Goal: Task Accomplishment & Management: Manage account settings

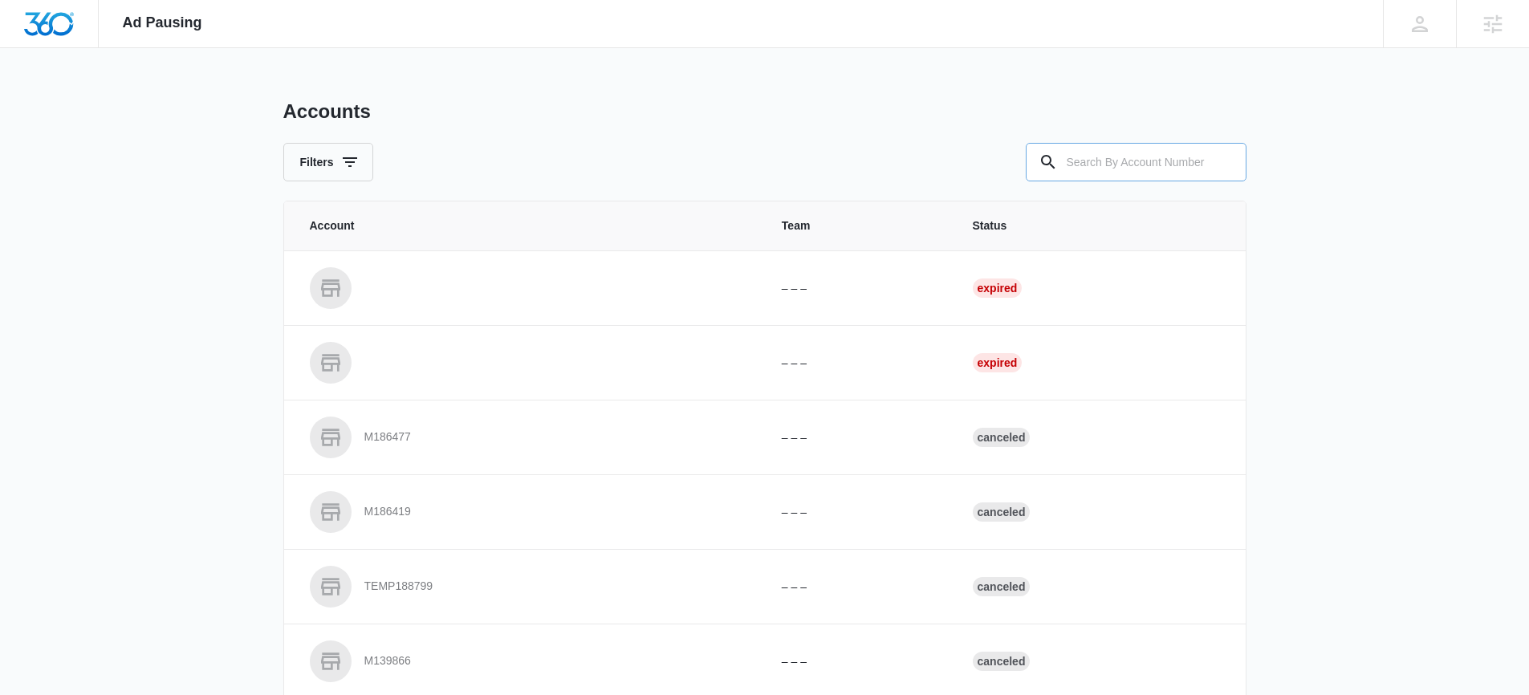
click at [1189, 157] on input "text" at bounding box center [1135, 162] width 221 height 39
paste input "Google Ads Strategy"
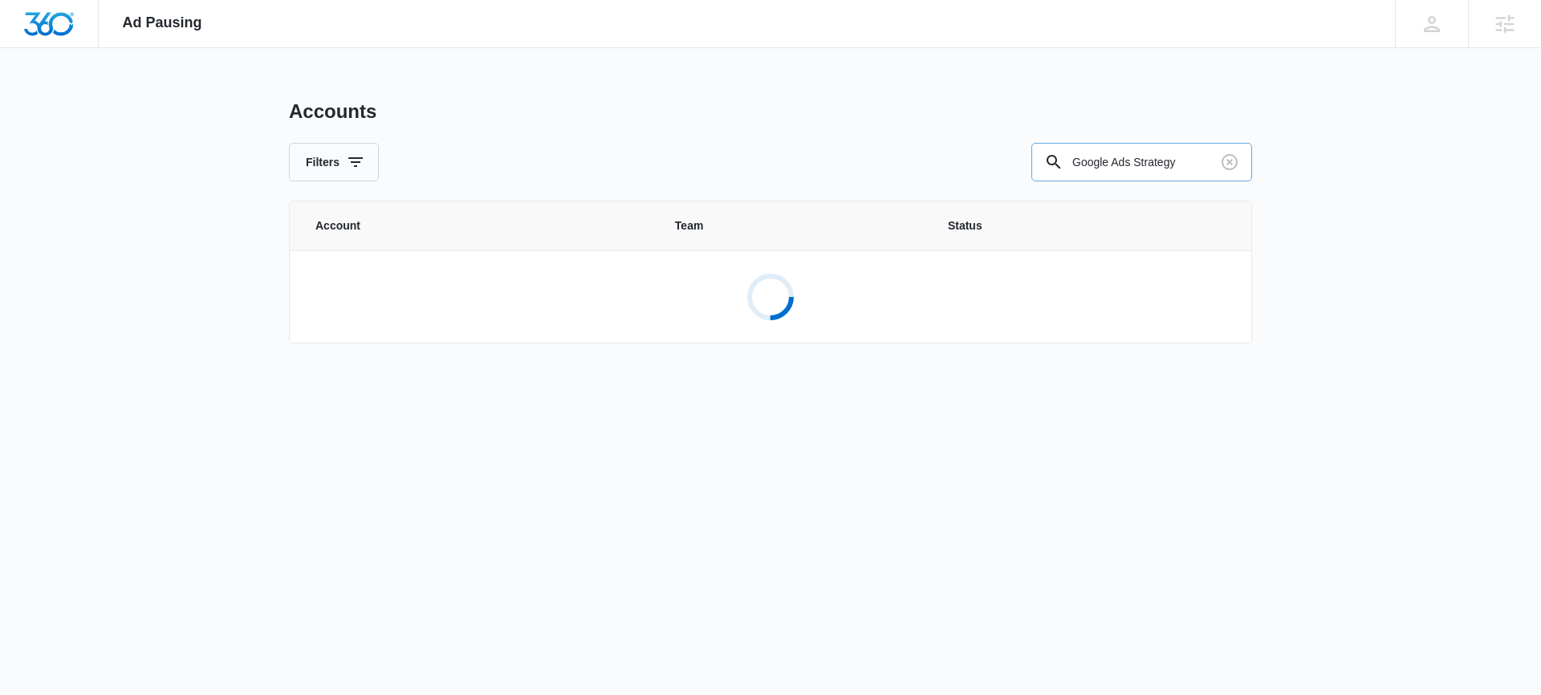
click at [1179, 159] on input "Google Ads Strategy" at bounding box center [1141, 162] width 221 height 39
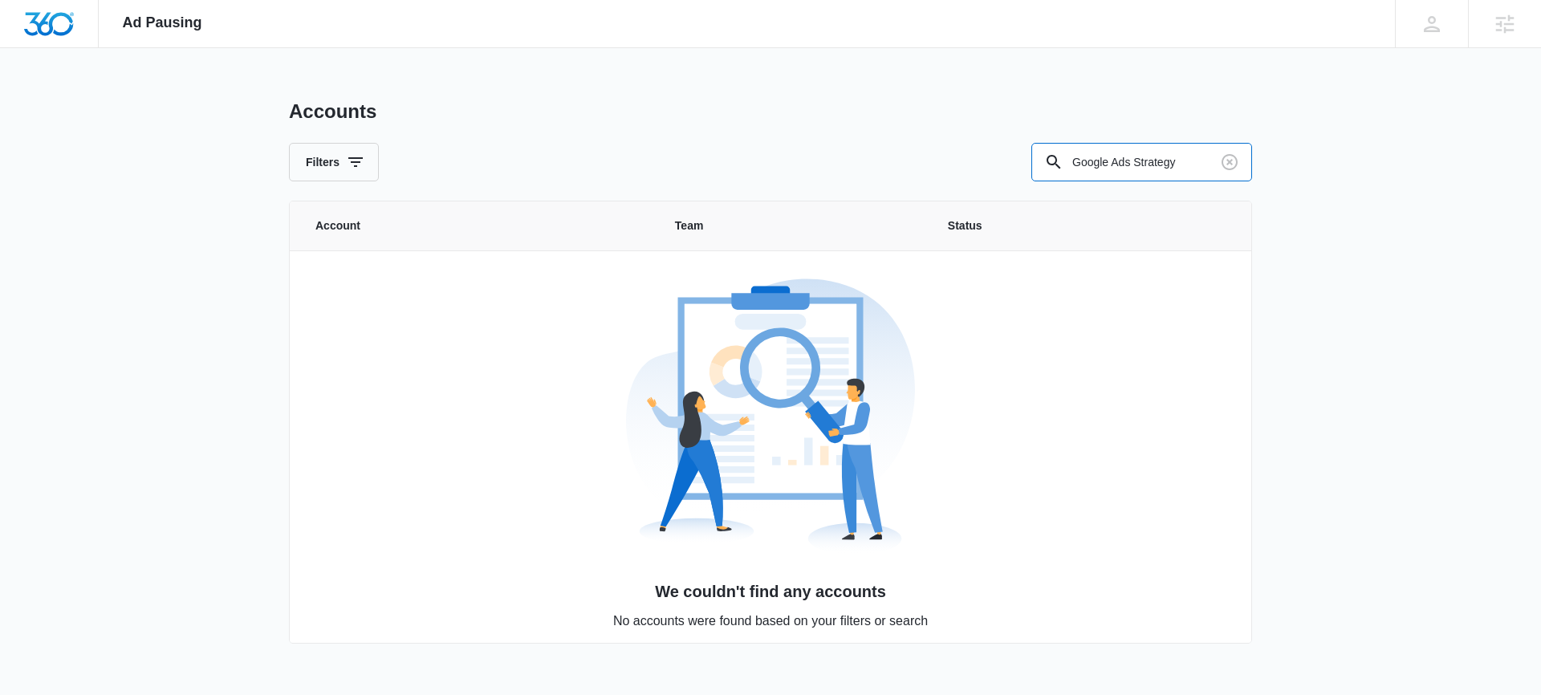
paste input "M333069"
type input "M333069"
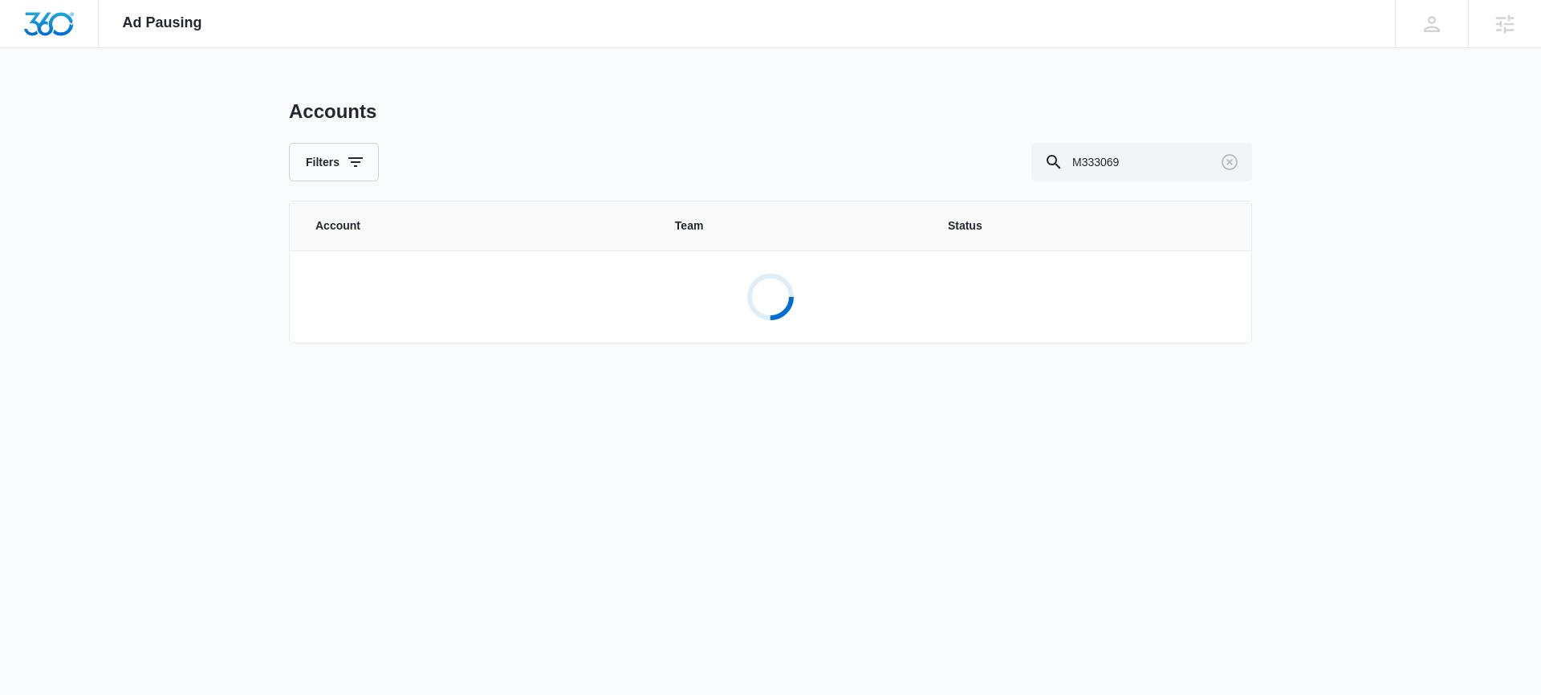
click at [667, 238] on th "Team" at bounding box center [792, 225] width 273 height 49
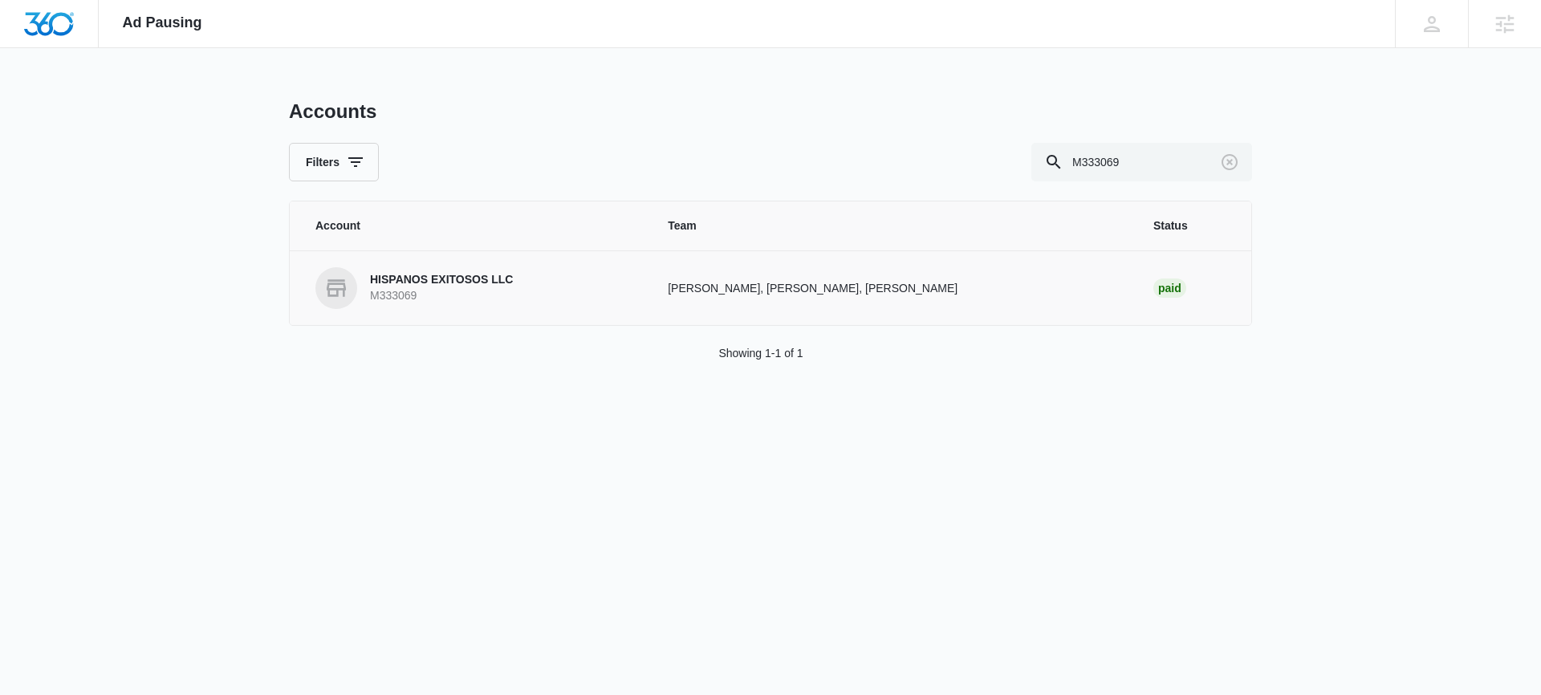
click at [451, 256] on td "HISPANOS EXITOSOS LLC M333069" at bounding box center [469, 287] width 359 height 75
click at [445, 267] on link "HISPANOS EXITOSOS LLC M333069" at bounding box center [472, 288] width 314 height 42
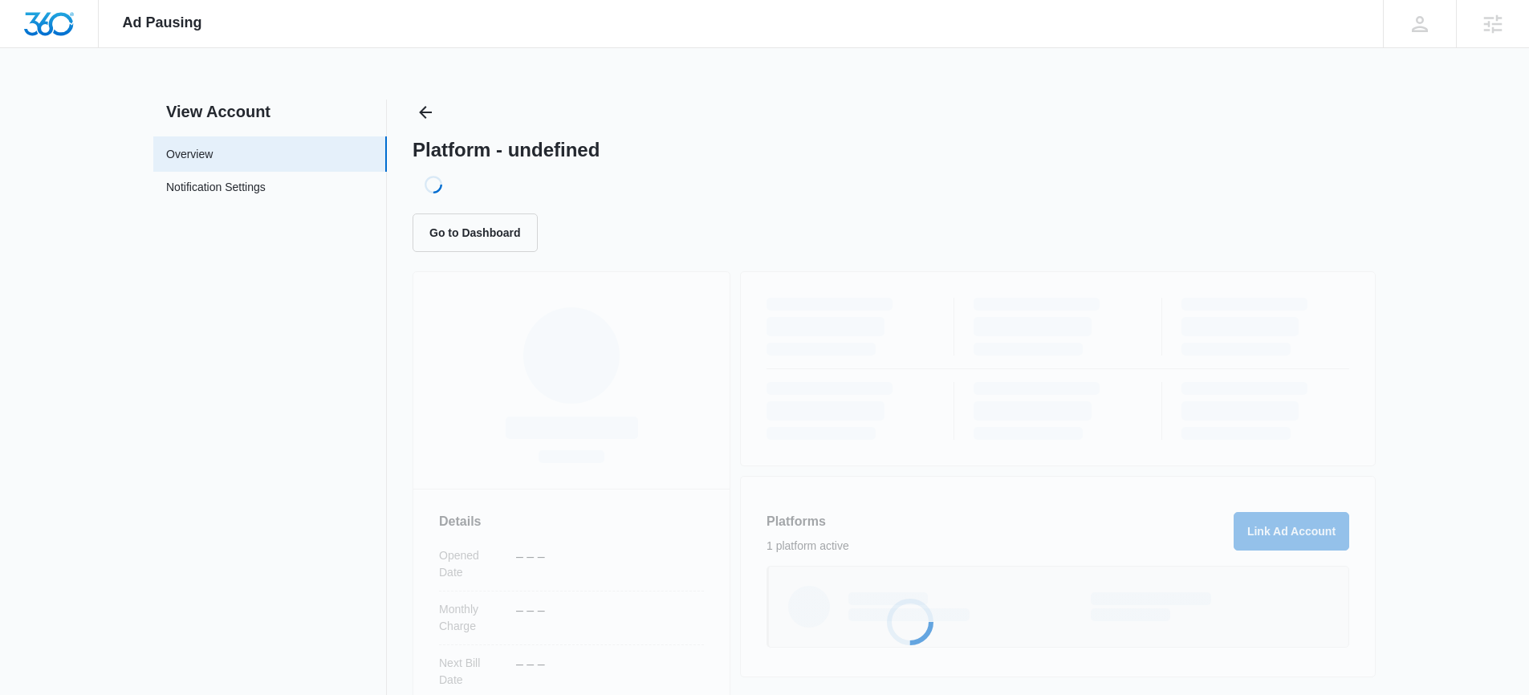
click at [822, 169] on div "Platform - undefined Loading... Go to Dashboard" at bounding box center [893, 175] width 963 height 152
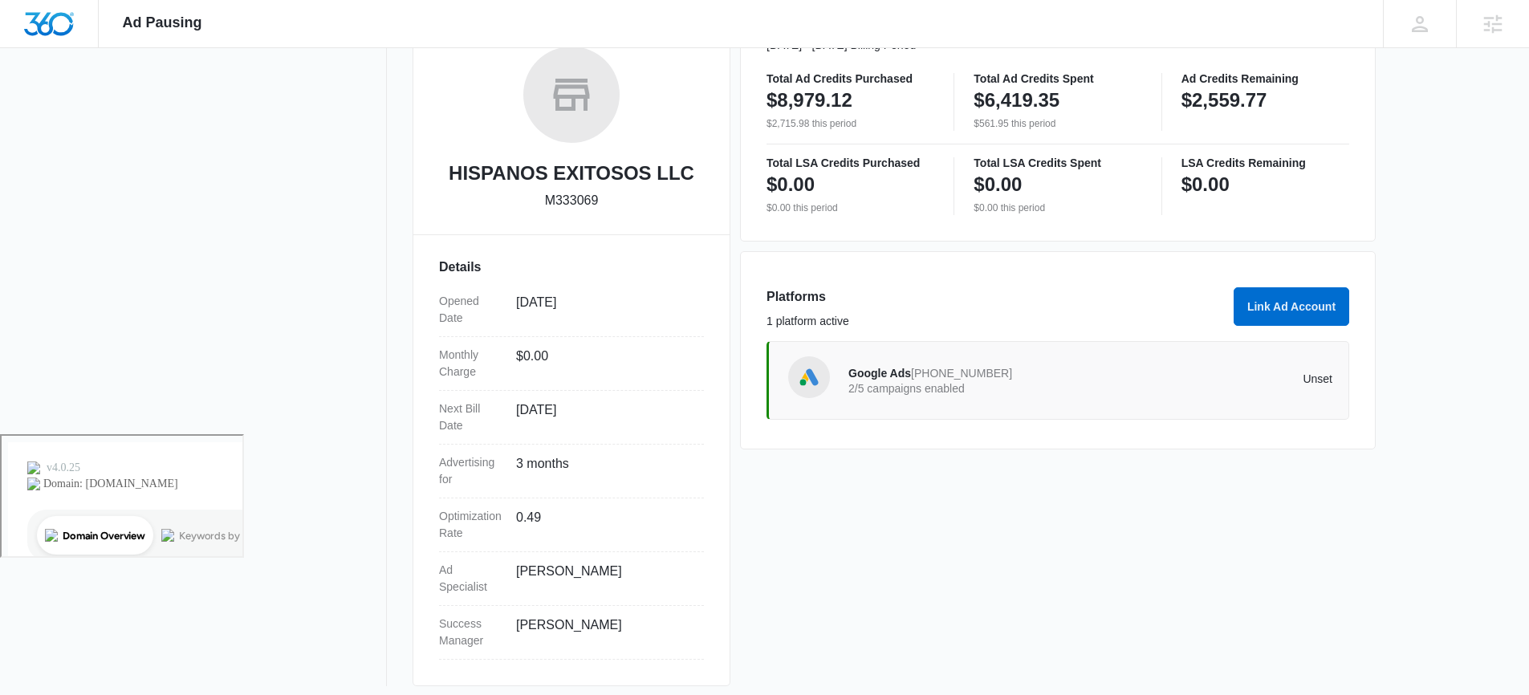
scroll to position [262, 0]
click at [985, 367] on span "892-327-9837" at bounding box center [961, 372] width 101 height 13
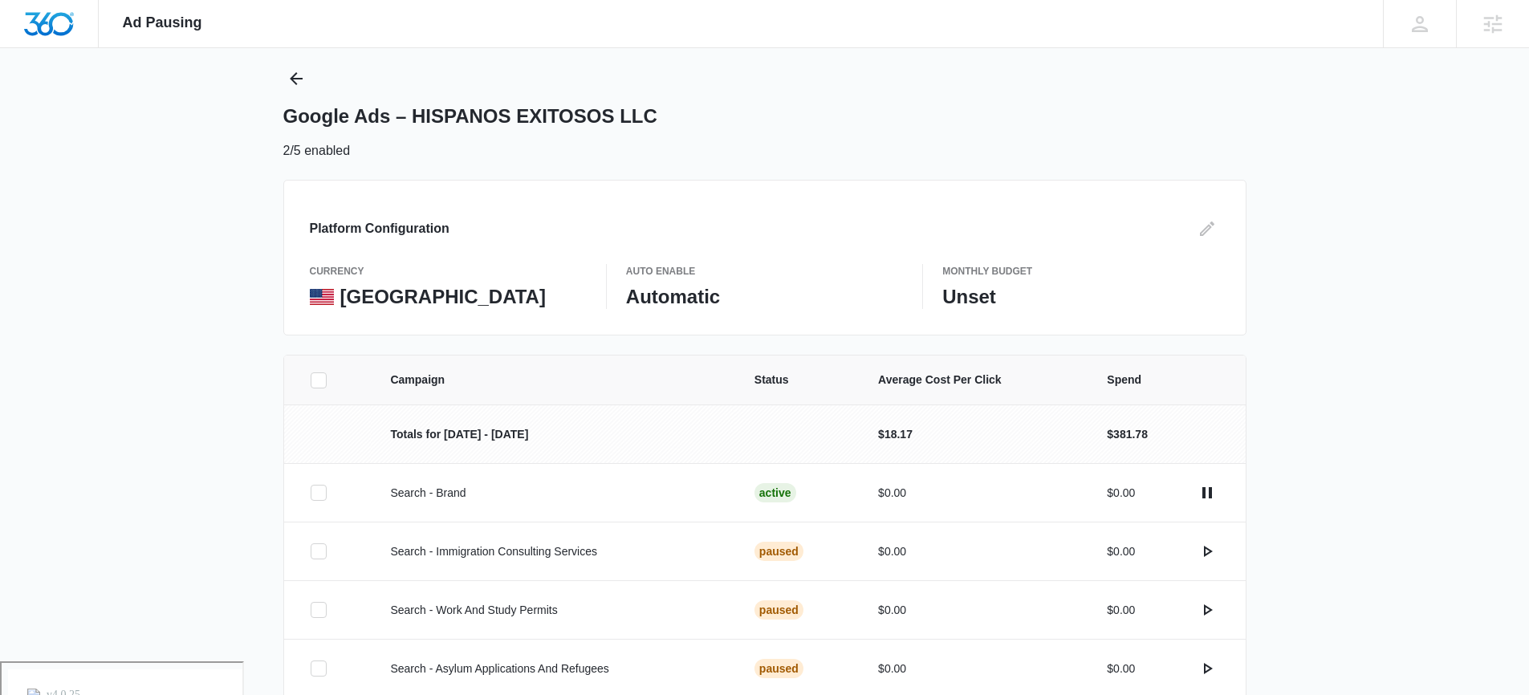
scroll to position [58, 0]
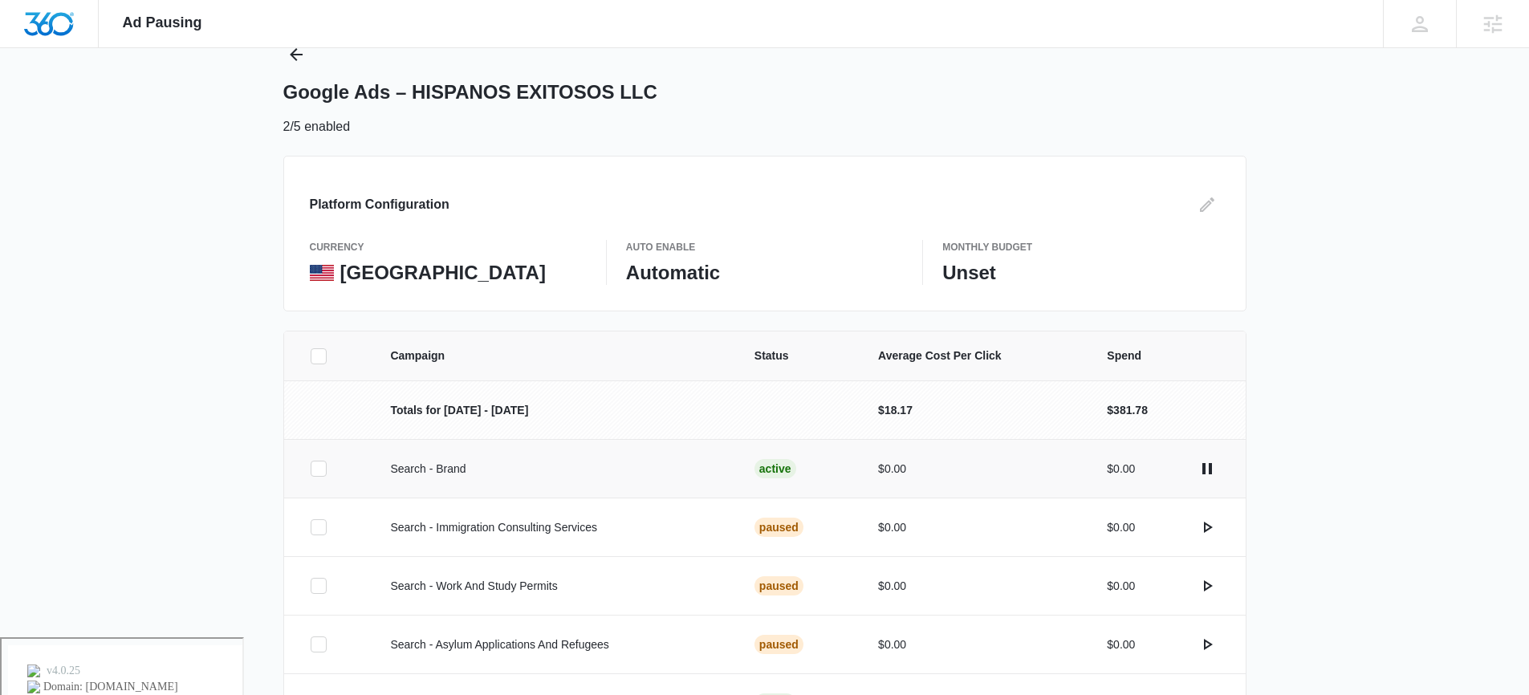
click at [306, 468] on td at bounding box center [327, 468] width 87 height 59
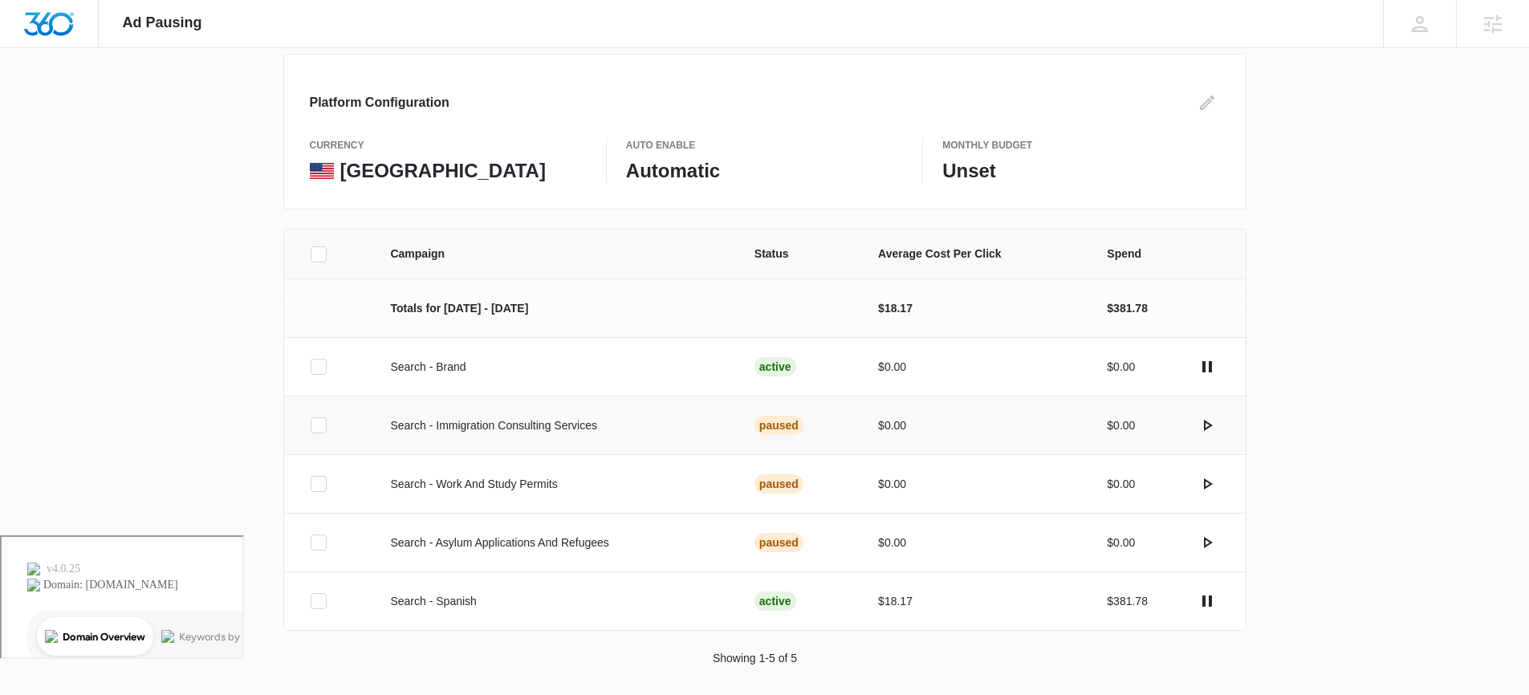
scroll to position [170, 0]
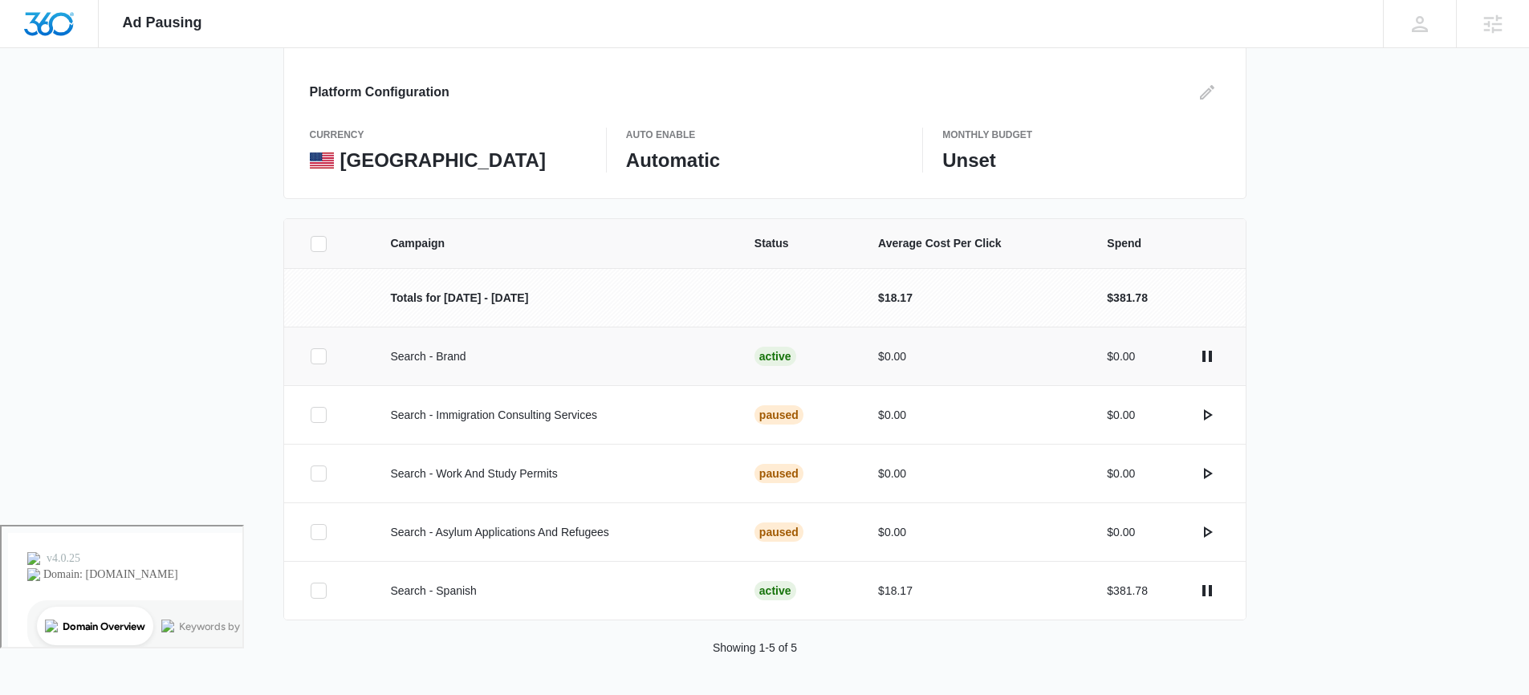
click at [313, 384] on td at bounding box center [327, 356] width 87 height 59
click at [329, 354] on label at bounding box center [331, 356] width 43 height 16
click at [311, 356] on input "checkbox" at bounding box center [310, 356] width 1 height 1
drag, startPoint x: 322, startPoint y: 583, endPoint x: 337, endPoint y: 581, distance: 15.3
click at [322, 583] on icon at bounding box center [318, 590] width 14 height 14
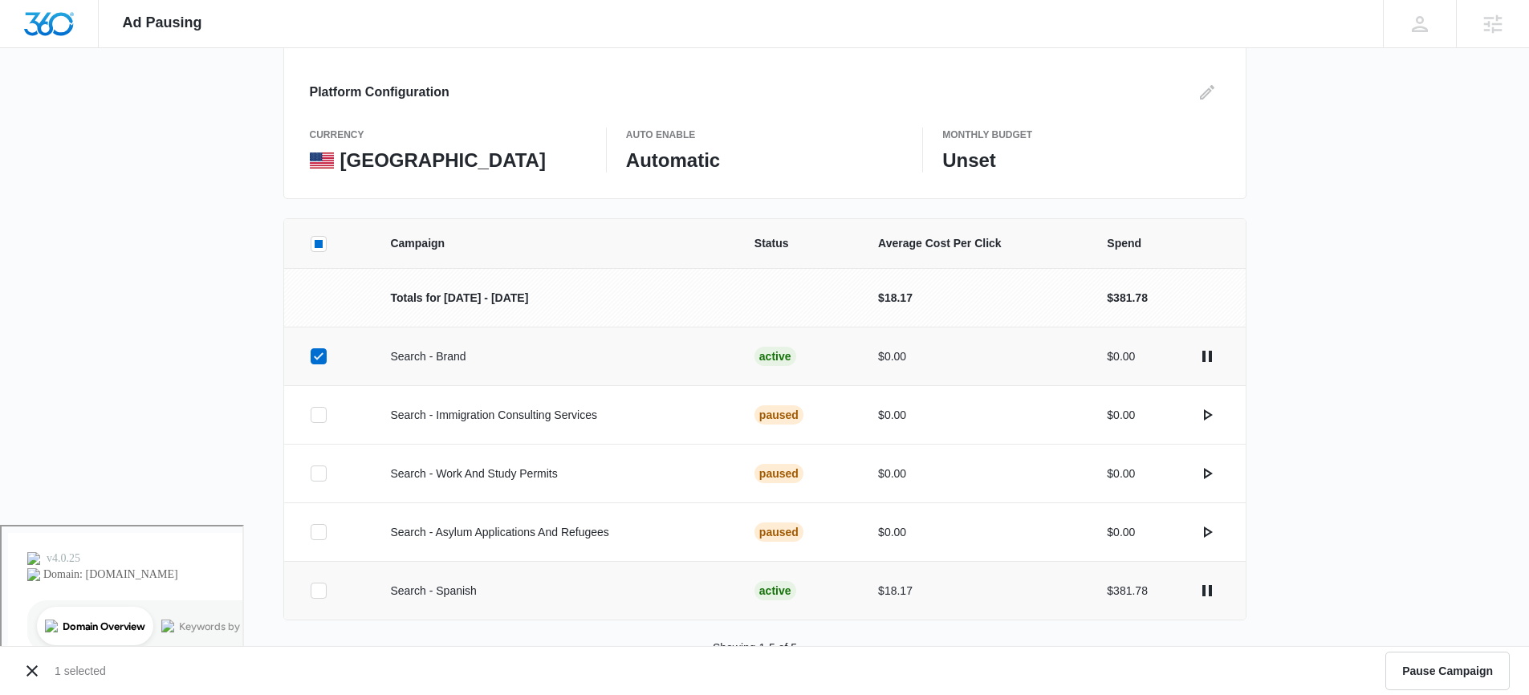
click at [311, 591] on input "checkbox" at bounding box center [310, 591] width 1 height 1
click at [1400, 669] on button "Pause Campaigns" at bounding box center [1444, 671] width 131 height 39
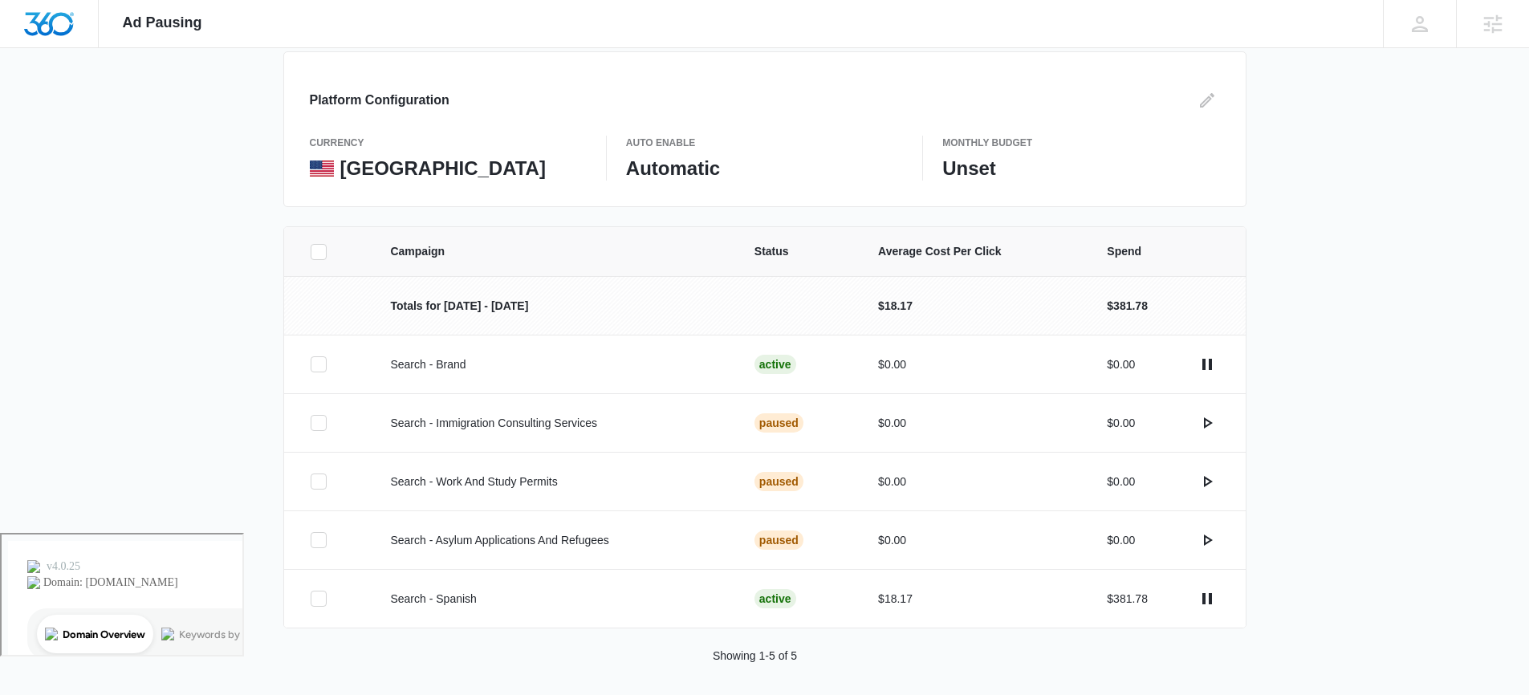
scroll to position [170, 0]
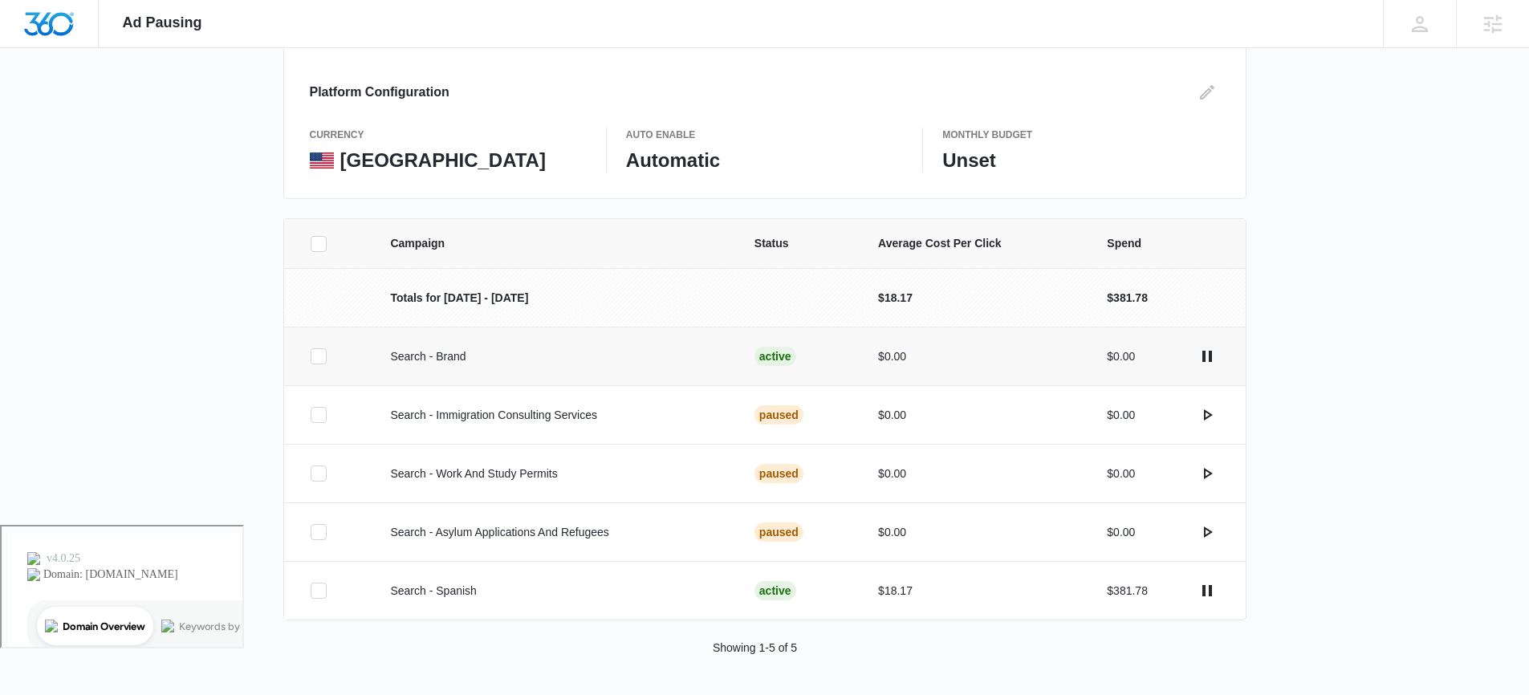
click at [329, 357] on label at bounding box center [331, 356] width 43 height 16
click at [311, 357] on input "checkbox" at bounding box center [310, 356] width 1 height 1
click at [322, 587] on icon at bounding box center [319, 590] width 10 height 7
click at [311, 591] on input "checkbox" at bounding box center [310, 591] width 1 height 1
click at [1472, 663] on button "Pause Campaigns" at bounding box center [1444, 671] width 131 height 39
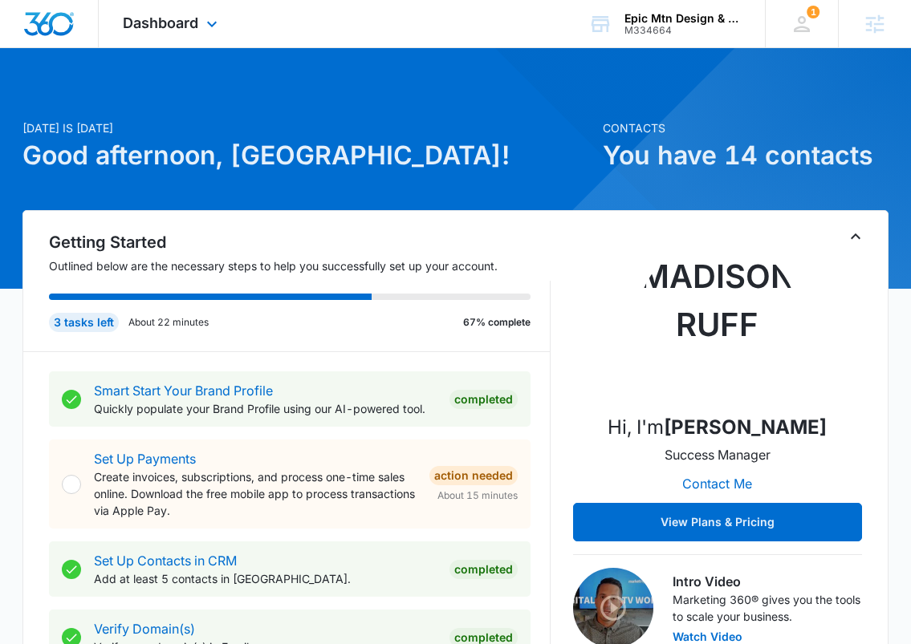
click at [201, 22] on div "Dashboard Apps Reputation Websites Forms CRM Email Social POS Content Ads Intel…" at bounding box center [172, 23] width 147 height 47
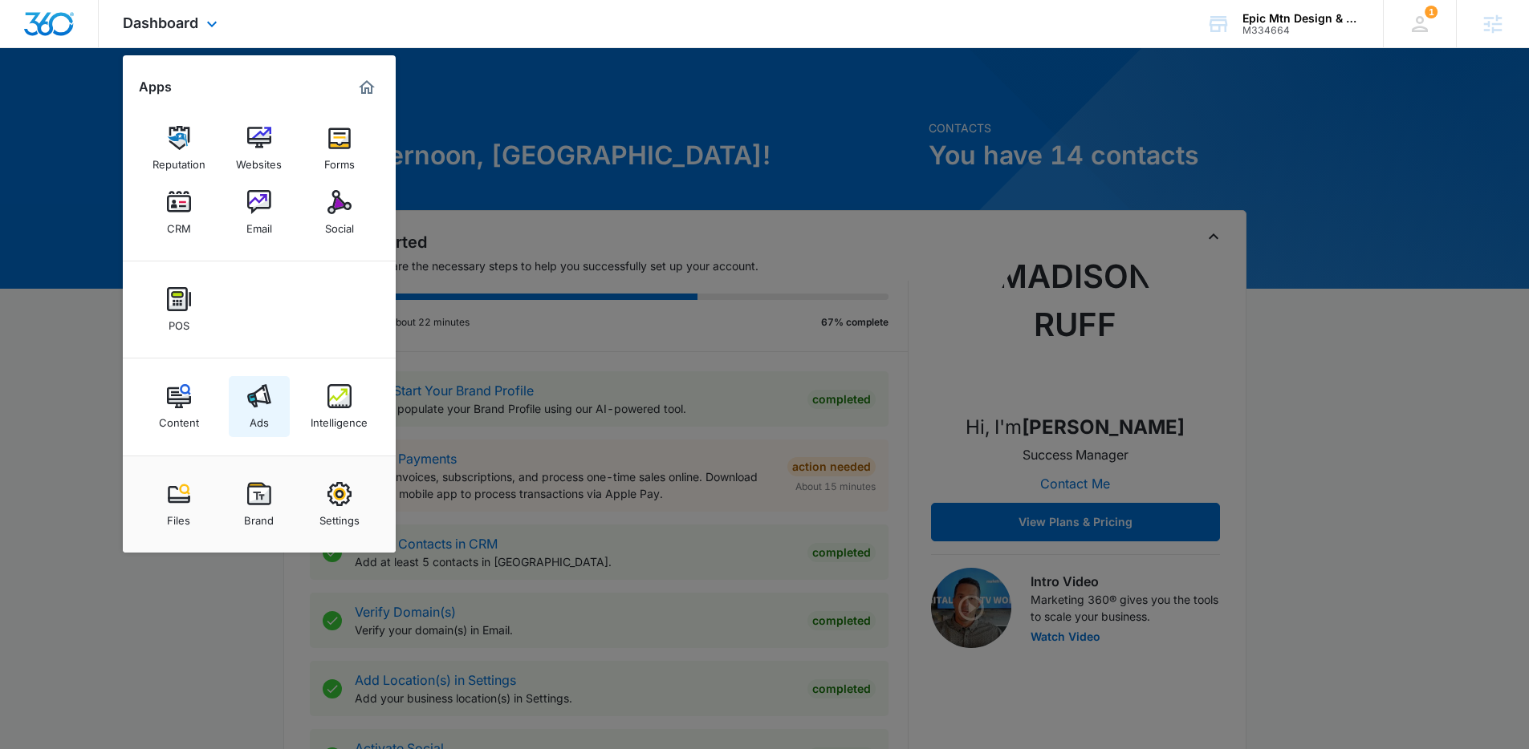
click at [272, 417] on link "Ads" at bounding box center [259, 406] width 61 height 61
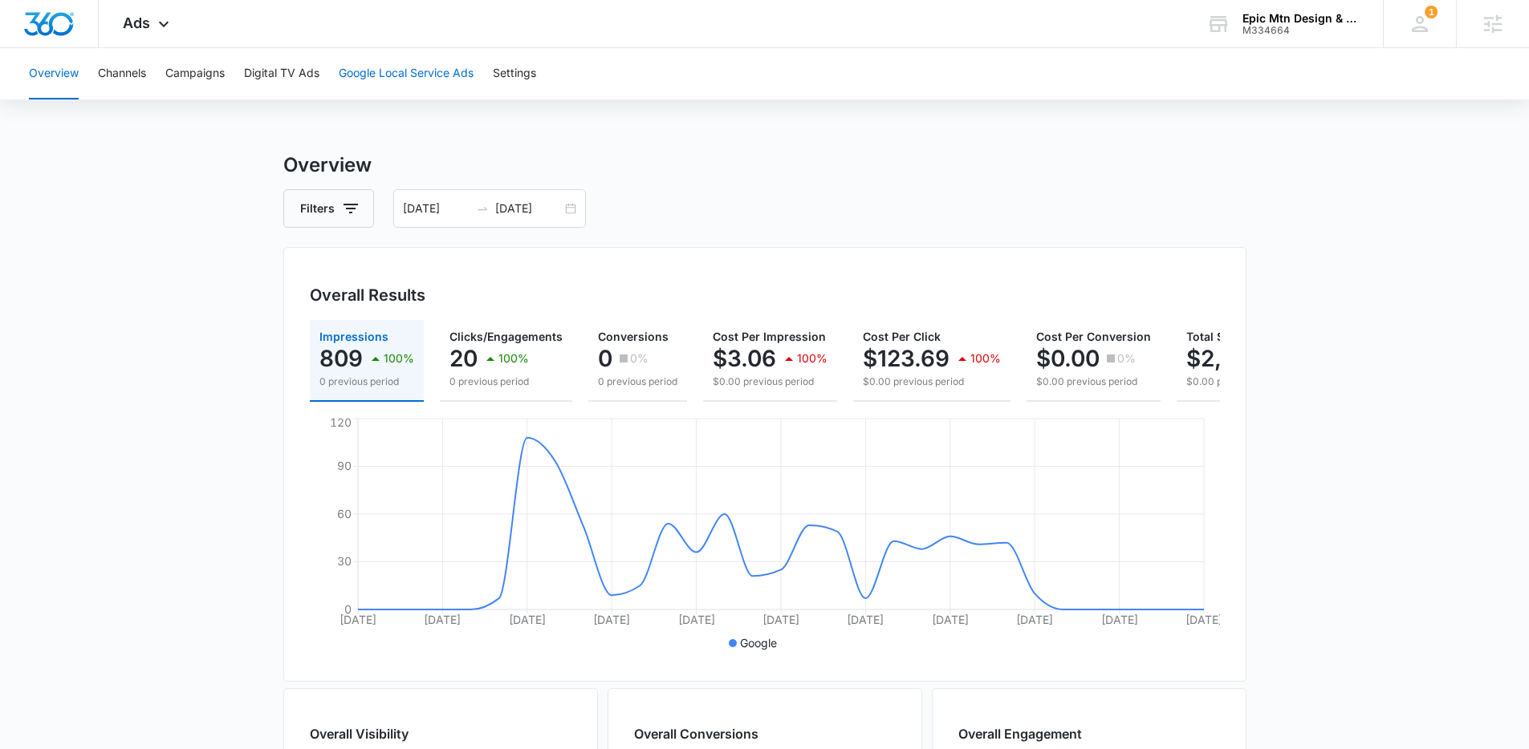
click at [388, 72] on button "Google Local Service Ads" at bounding box center [406, 73] width 135 height 51
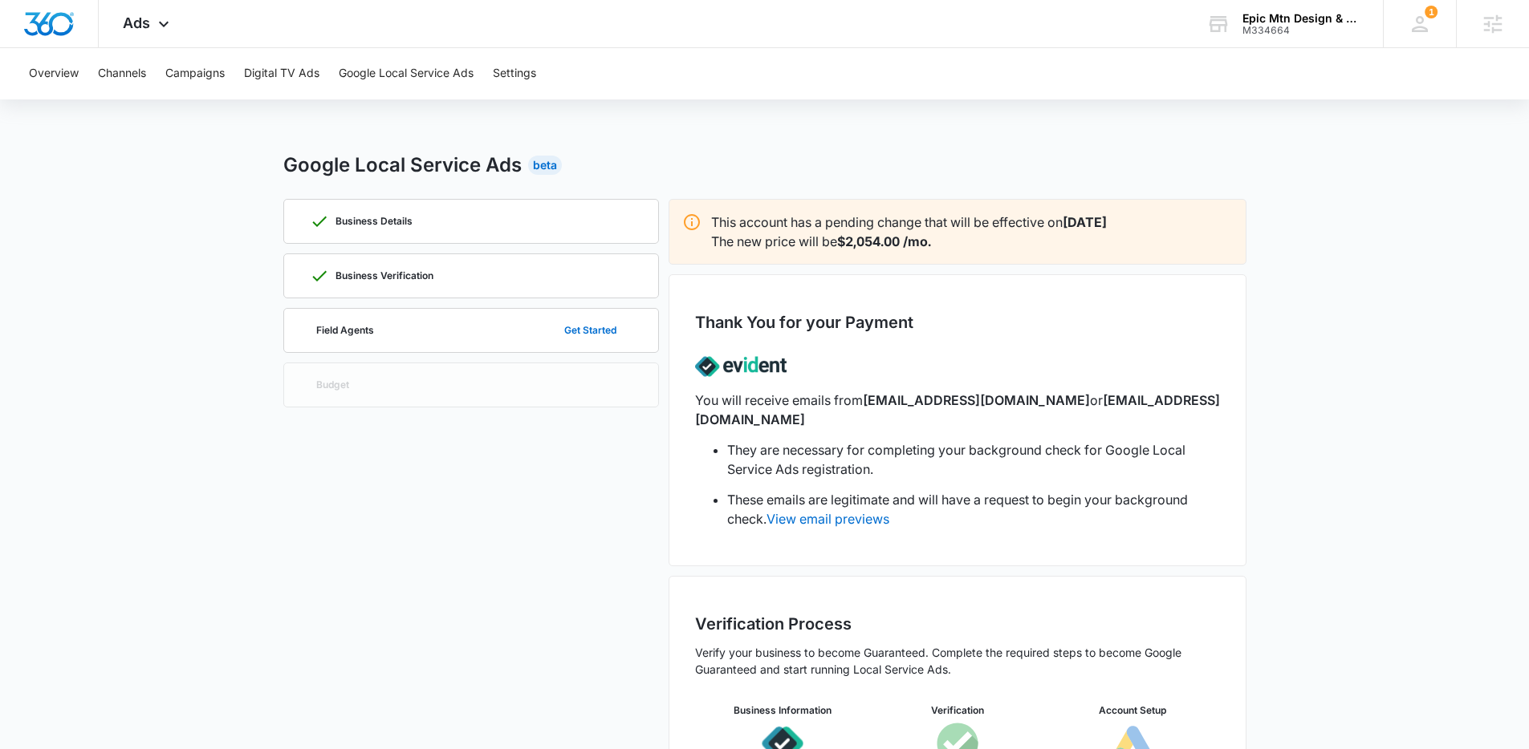
click at [229, 73] on div "Overview Channels Campaigns Digital TV Ads Google Local Service Ads Settings" at bounding box center [764, 73] width 1490 height 51
click at [205, 75] on button "Campaigns" at bounding box center [194, 73] width 59 height 51
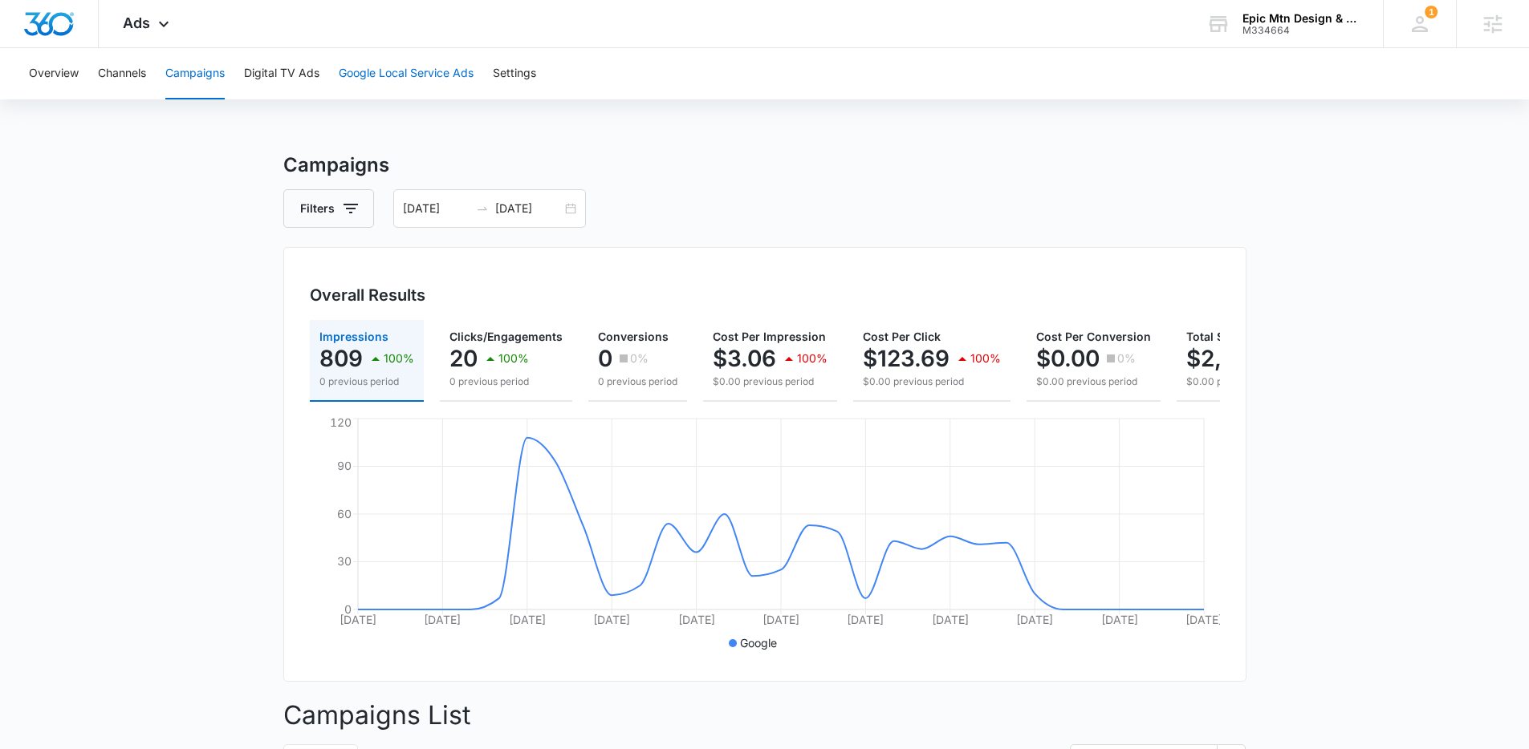
click at [400, 69] on button "Google Local Service Ads" at bounding box center [406, 73] width 135 height 51
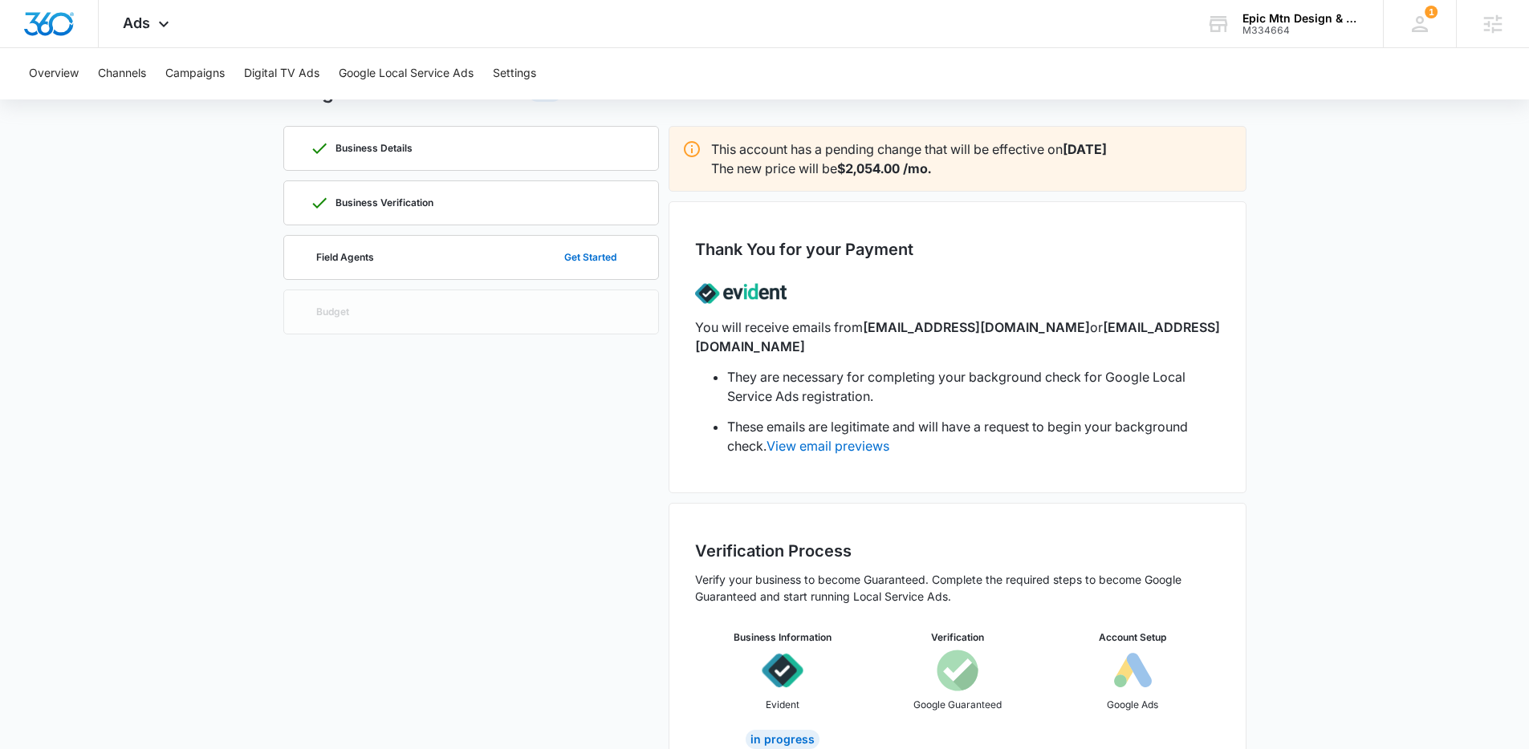
scroll to position [99, 0]
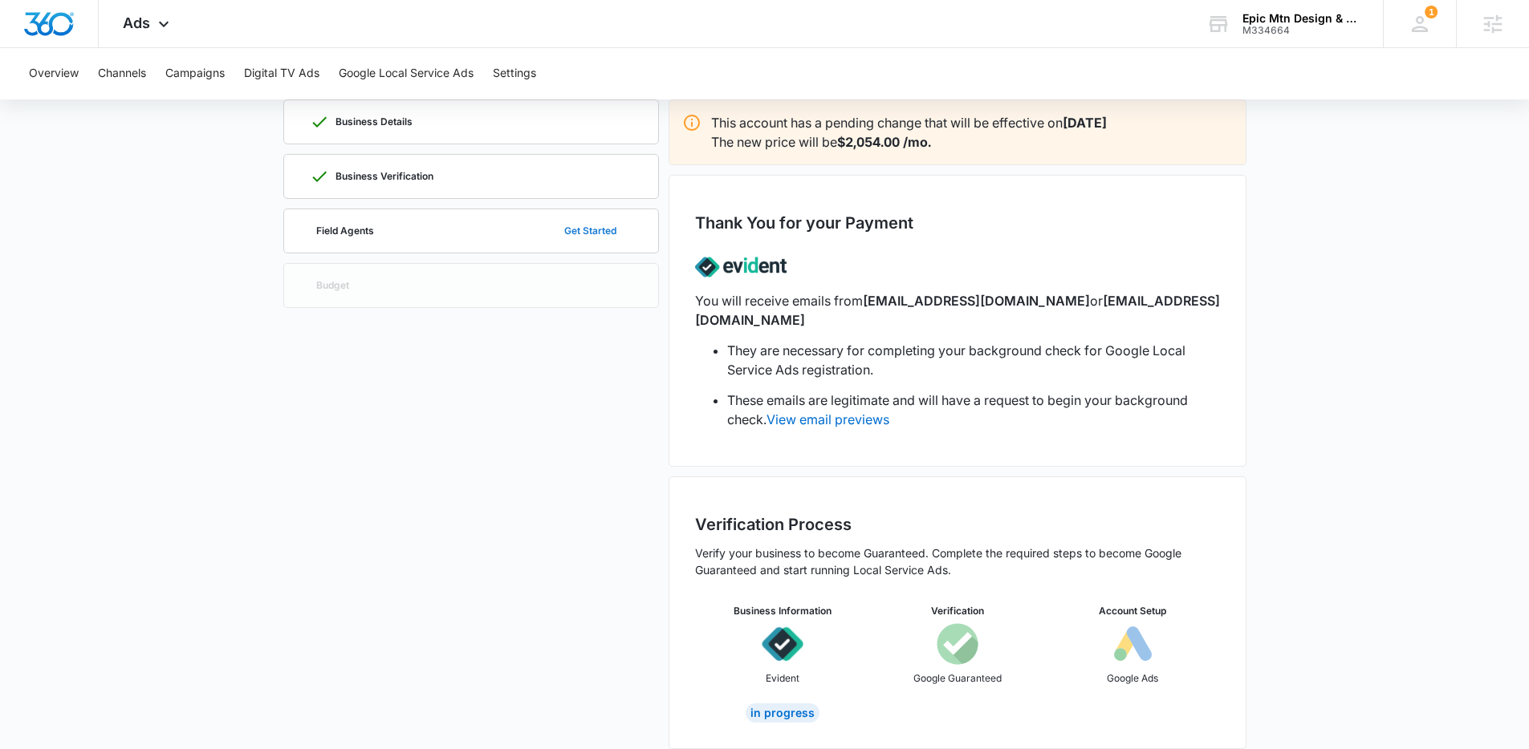
click at [610, 240] on button "Get Started" at bounding box center [590, 231] width 84 height 39
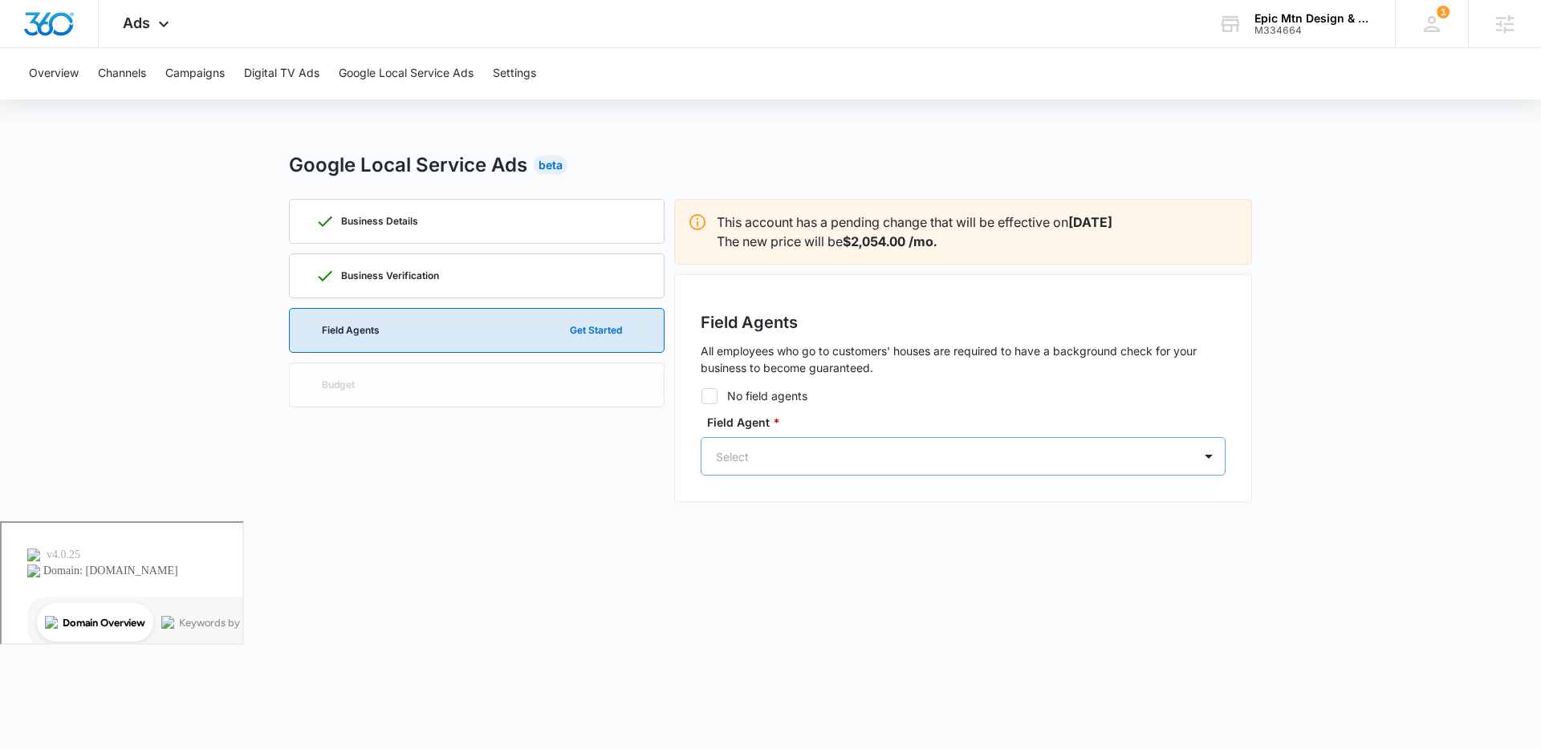
click at [841, 454] on div at bounding box center [944, 457] width 456 height 20
click at [1004, 341] on div "Field Agents All employees who go to customers' houses are required to have a b…" at bounding box center [963, 388] width 578 height 228
click at [927, 441] on div "Select" at bounding box center [946, 457] width 491 height 36
click at [911, 517] on div "BS Brandon Seldomridge seldomlyrigid@gmail.com" at bounding box center [961, 529] width 483 height 42
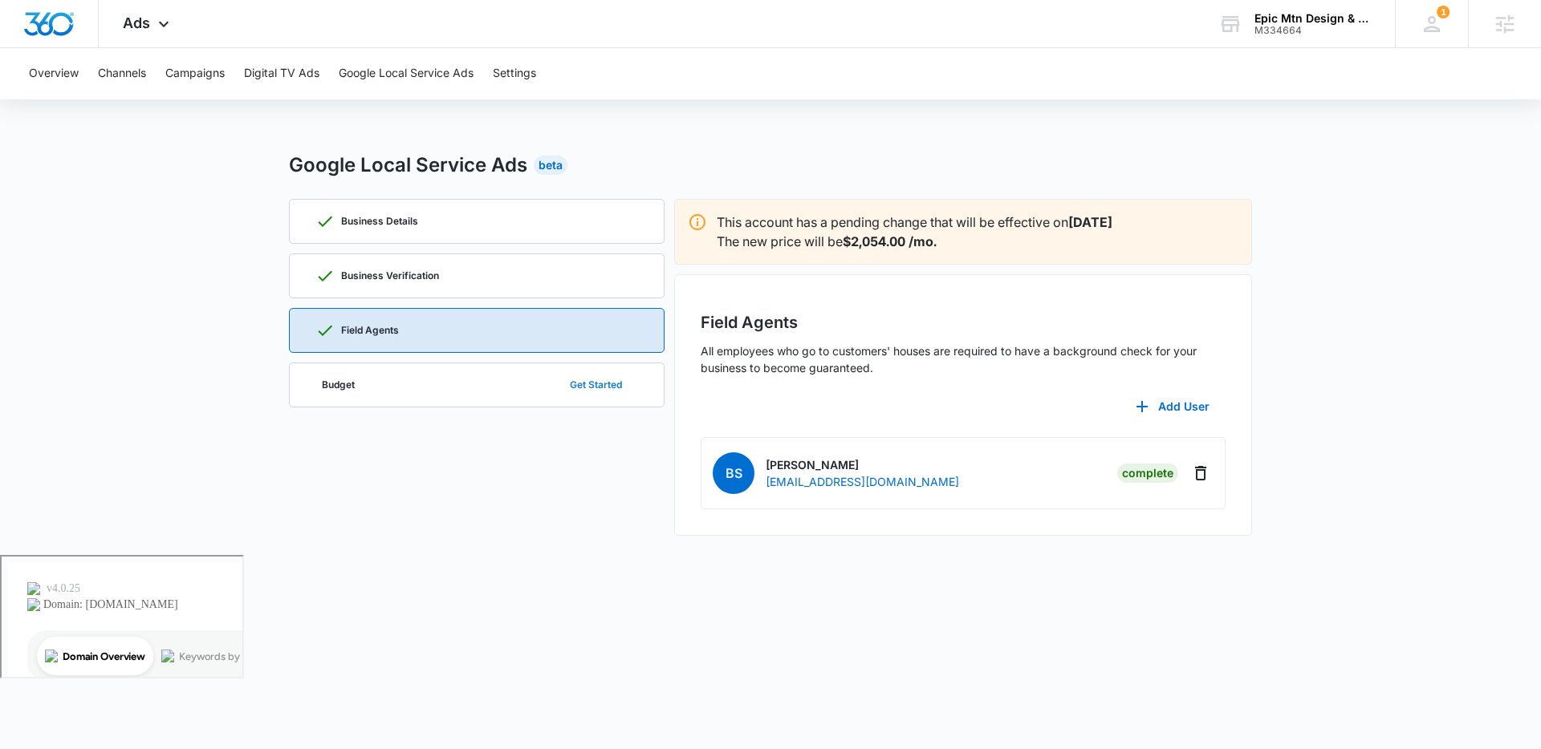
click at [581, 379] on button "Get Started" at bounding box center [596, 385] width 84 height 39
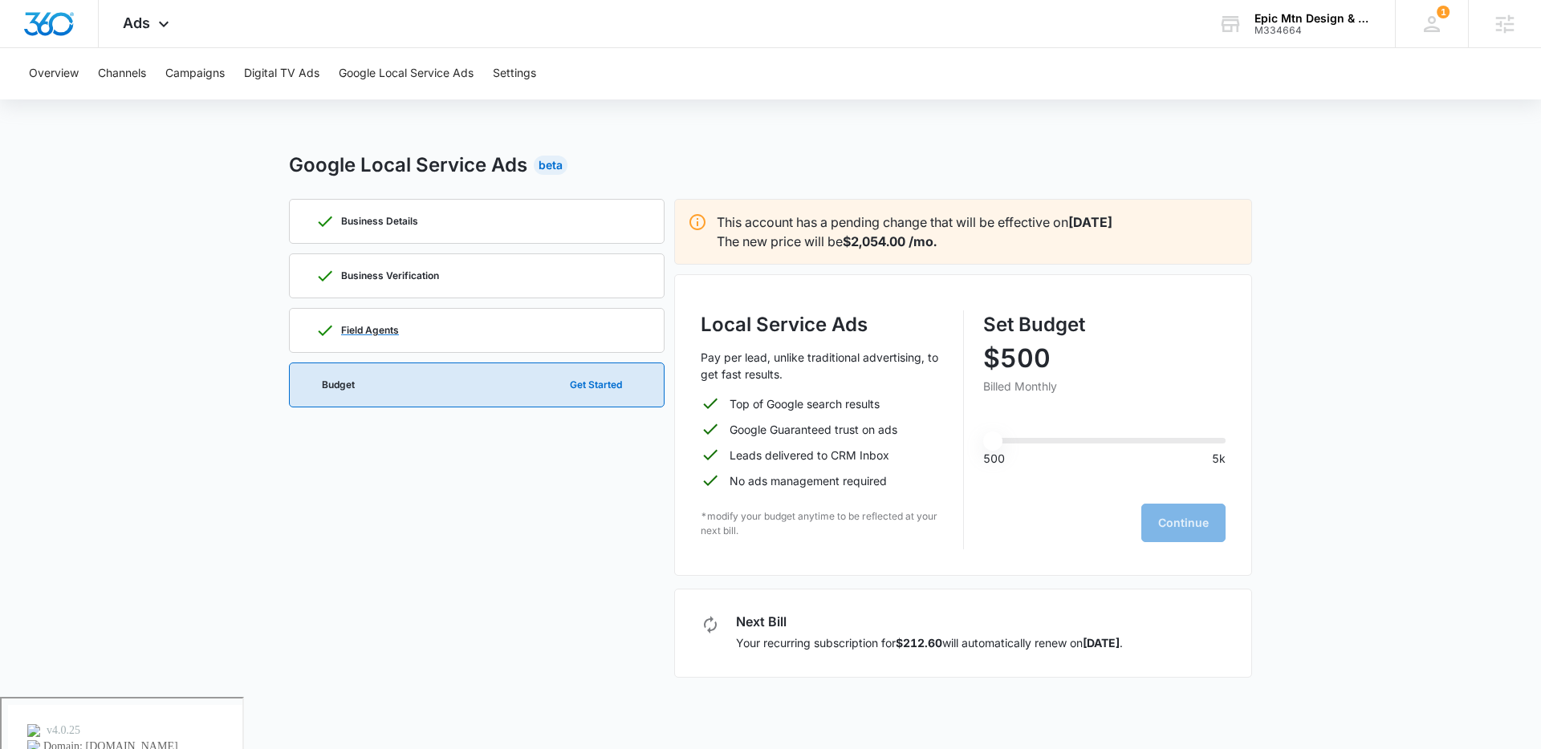
click at [465, 335] on div "Field Agents" at bounding box center [476, 330] width 323 height 43
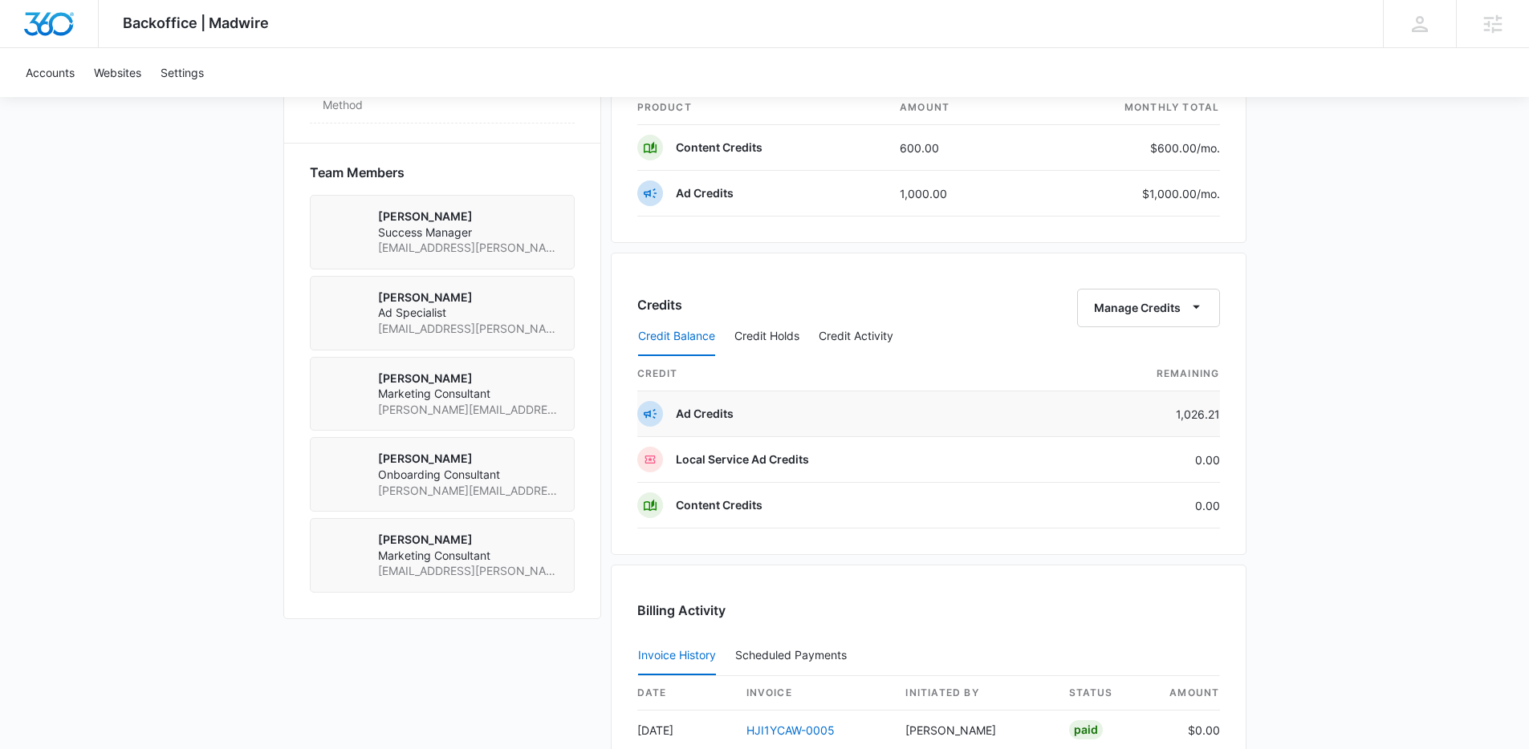
scroll to position [1110, 0]
click at [1163, 316] on div "Credit Balance Credit Holds Credit Activity" at bounding box center [928, 336] width 583 height 40
click at [1168, 307] on button "Manage Credits" at bounding box center [1148, 307] width 143 height 39
click at [1152, 361] on div "Transfer Credits" at bounding box center [1139, 358] width 84 height 11
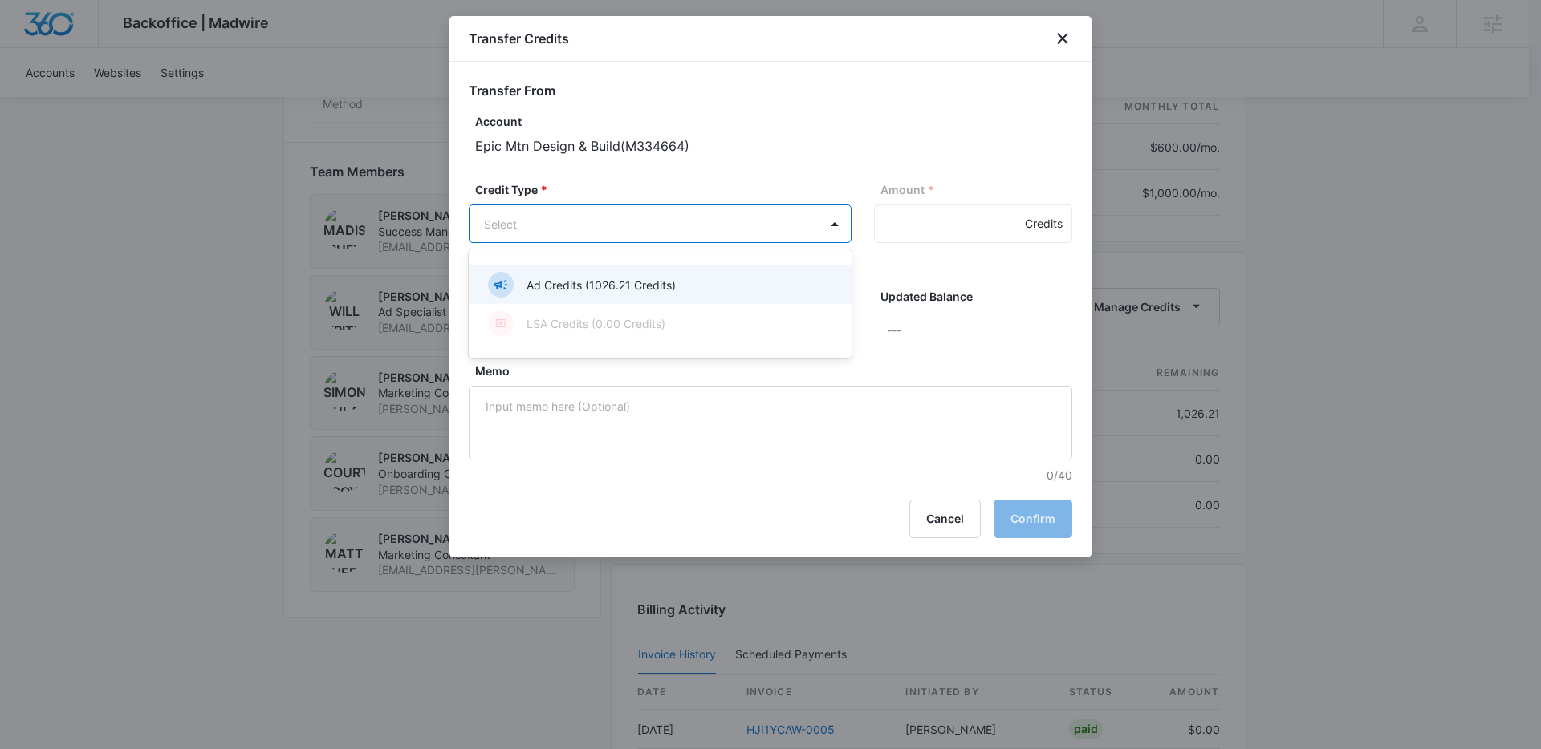
click at [621, 239] on body "Backoffice | Madwire Apps Settings MR Madison Ruff madison.ruff@madwire.com My …" at bounding box center [770, 73] width 1541 height 2366
click at [624, 278] on p "Ad Credits (1026.21 Credits)" at bounding box center [600, 285] width 149 height 17
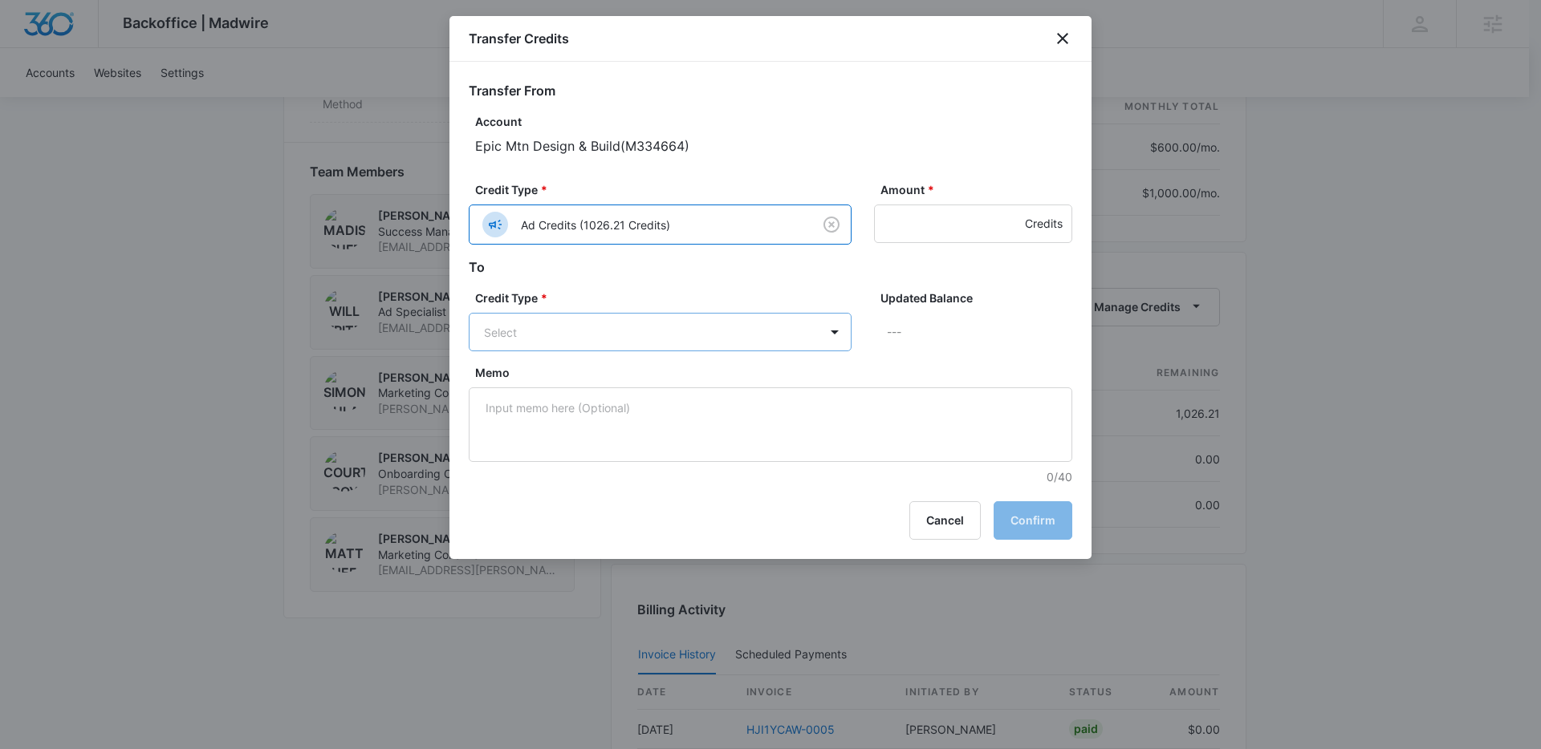
click at [650, 328] on body "Backoffice | Madwire Apps Settings MR Madison Ruff madison.ruff@madwire.com My …" at bounding box center [770, 73] width 1541 height 2366
click at [652, 387] on p "LSA Credits (0.00 Credits)" at bounding box center [595, 393] width 139 height 17
click at [941, 225] on input "Amount *" at bounding box center [973, 224] width 198 height 39
type input "500"
click at [947, 512] on button "Cancel" at bounding box center [944, 522] width 71 height 39
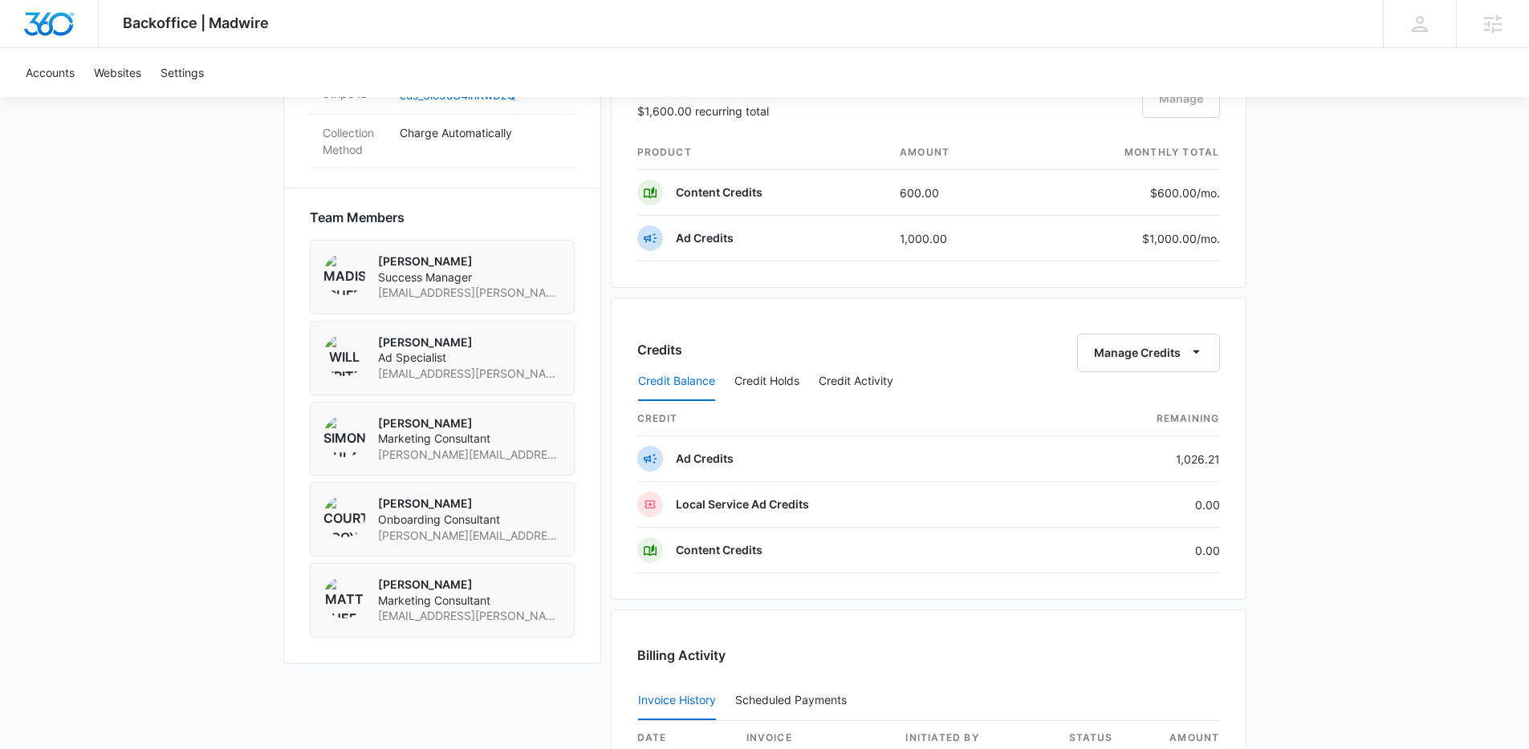
scroll to position [1062, 0]
